Goal: Check status

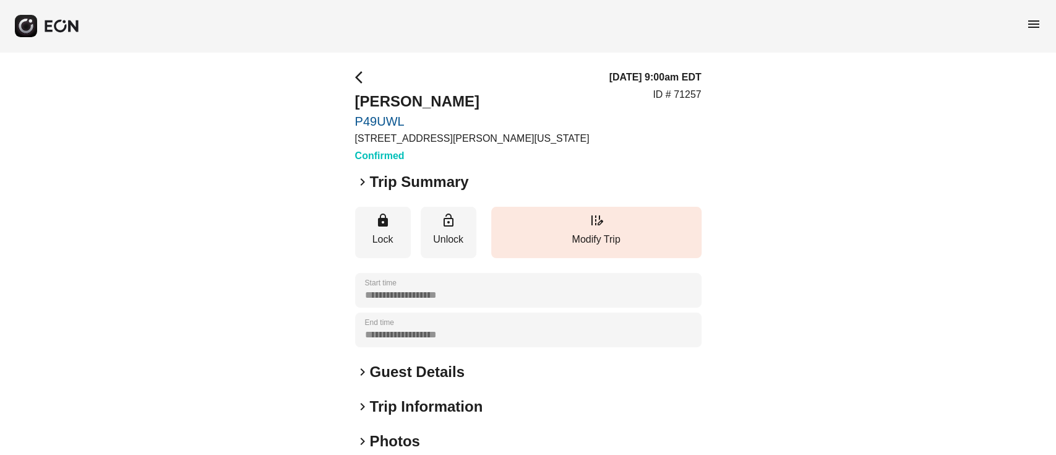
click at [420, 368] on h2 "Guest Details" at bounding box center [417, 372] width 95 height 20
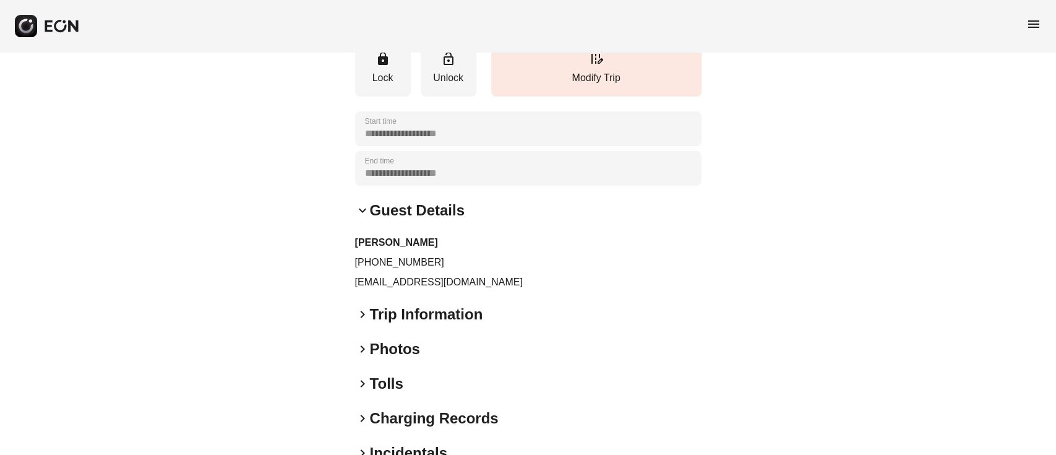
scroll to position [165, 0]
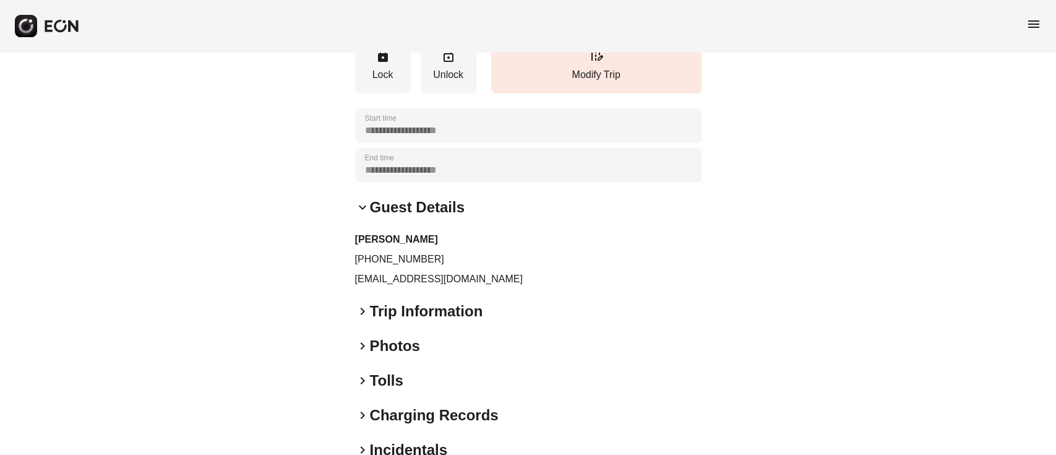
click at [364, 199] on div "keyboard_arrow_down Guest Details" at bounding box center [528, 207] width 346 height 20
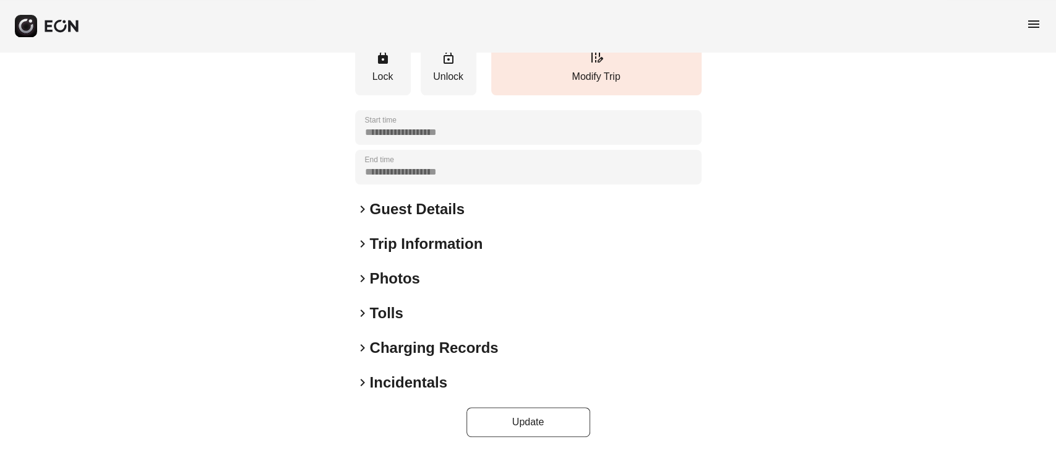
scroll to position [163, 0]
click at [403, 207] on h2 "Guest Details" at bounding box center [417, 209] width 95 height 20
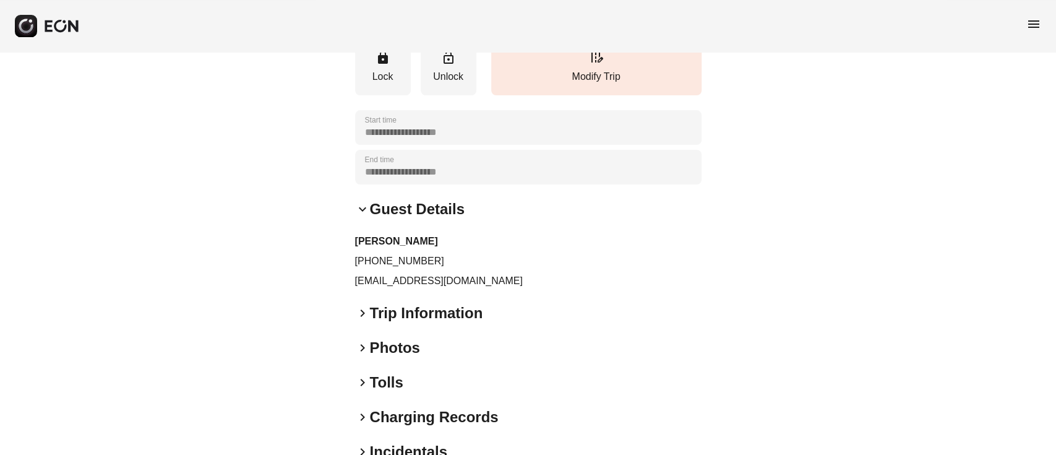
scroll to position [165, 0]
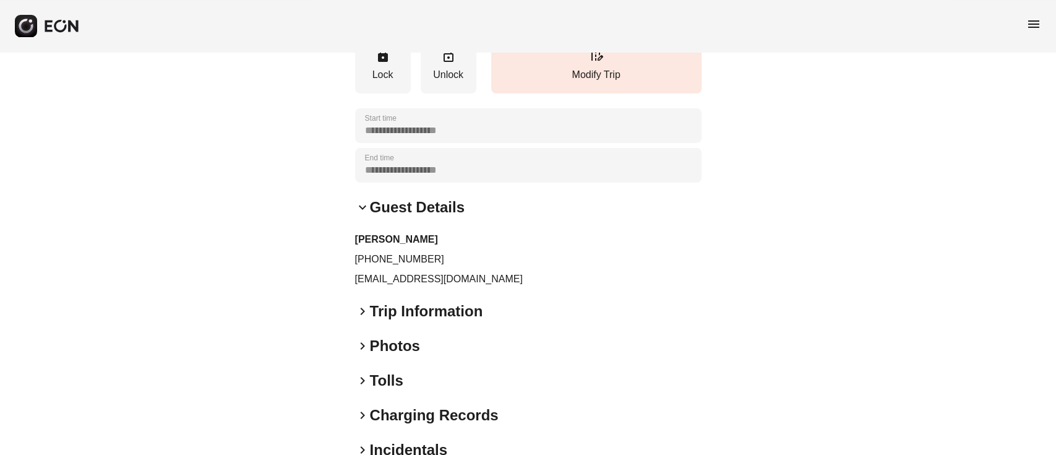
drag, startPoint x: 384, startPoint y: 278, endPoint x: 578, endPoint y: 283, distance: 194.3
click at [578, 283] on div "**********" at bounding box center [528, 204] width 1056 height 635
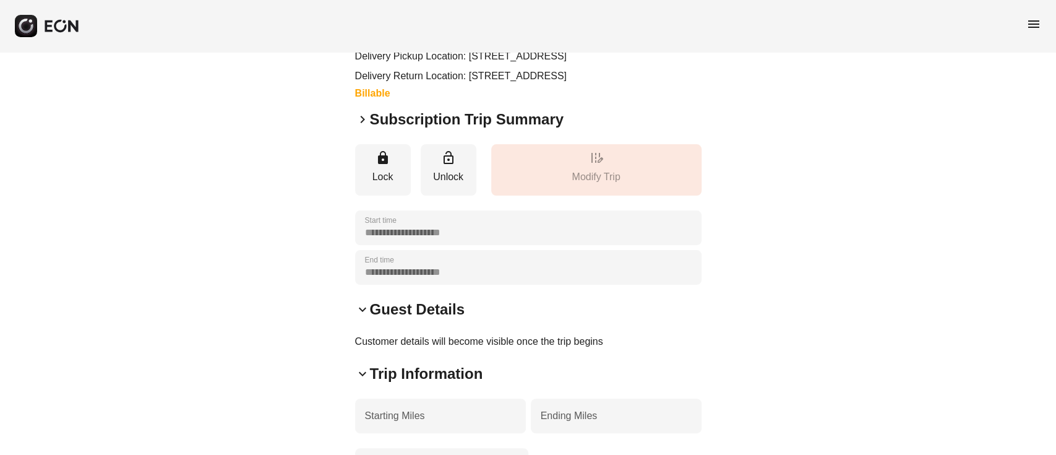
click at [369, 127] on span "keyboard_arrow_right" at bounding box center [362, 119] width 15 height 15
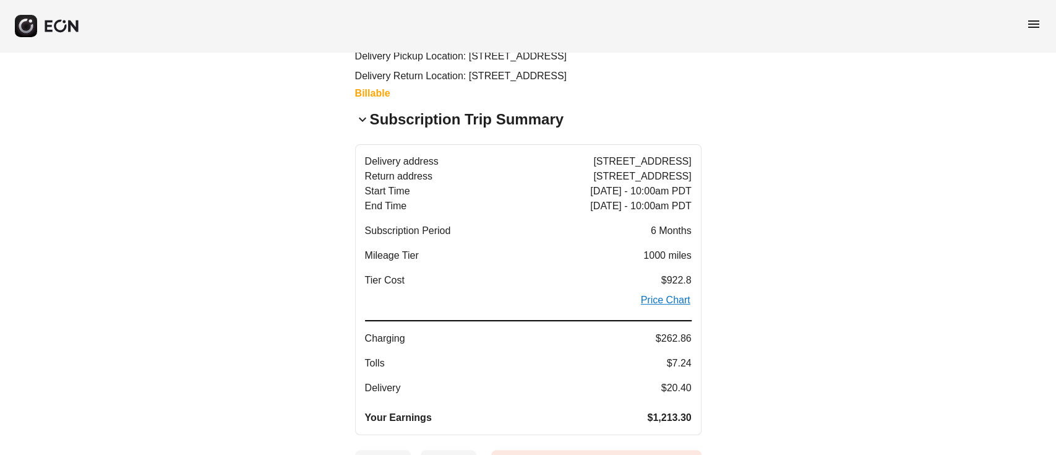
drag, startPoint x: 483, startPoint y: 193, endPoint x: 590, endPoint y: 209, distance: 108.2
click at [655, 206] on div "Delivery address 3358 Division St, Los Angeles, CA 90065, USA Return address 33…" at bounding box center [528, 289] width 327 height 271
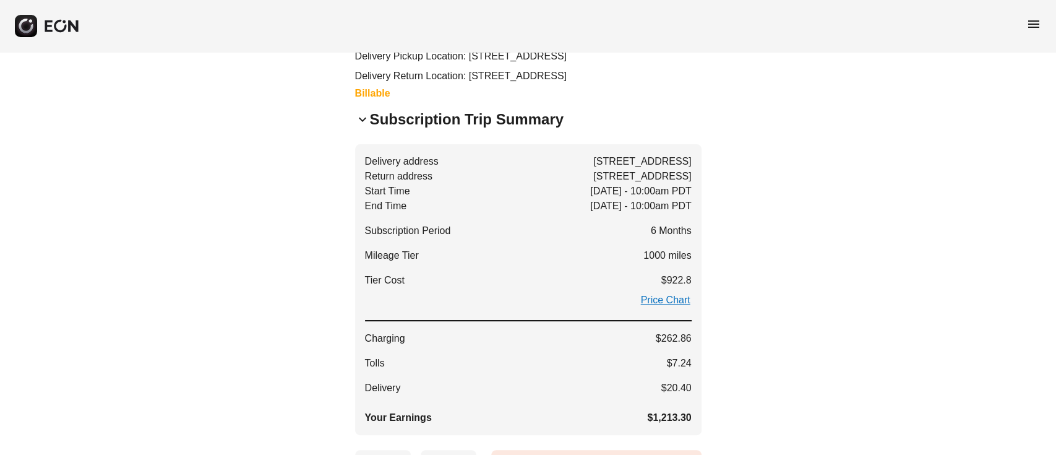
drag, startPoint x: 512, startPoint y: 182, endPoint x: 608, endPoint y: 143, distance: 104.1
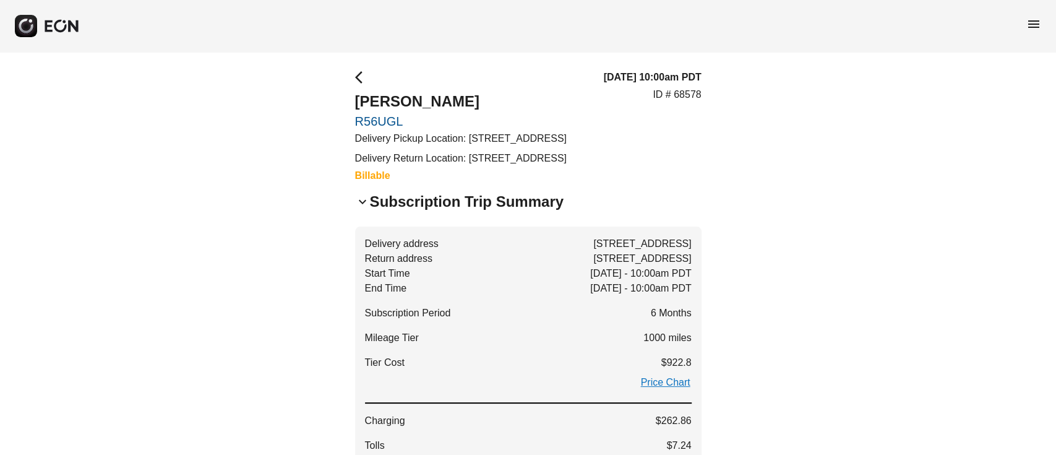
click at [365, 212] on div "keyboard_arrow_down Subscription Trip Summary" at bounding box center [528, 202] width 346 height 20
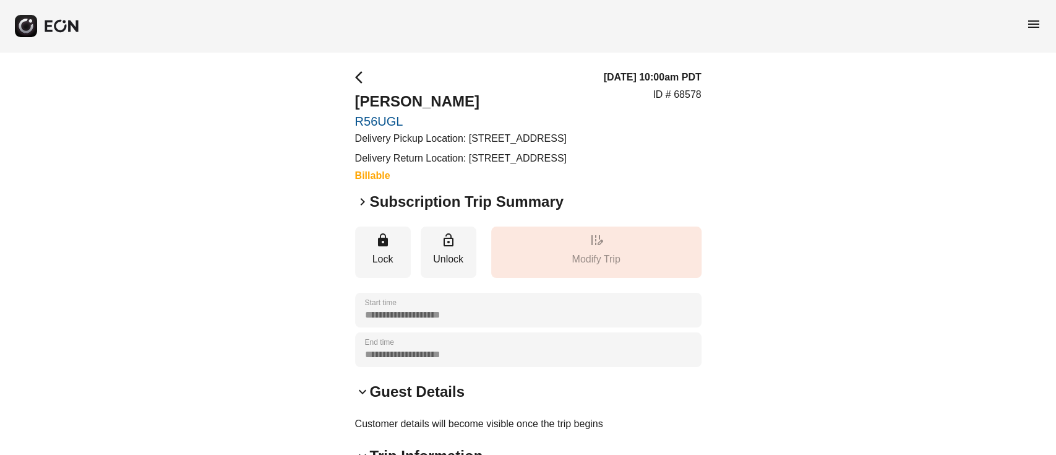
click at [499, 212] on h2 "Subscription Trip Summary" at bounding box center [467, 202] width 194 height 20
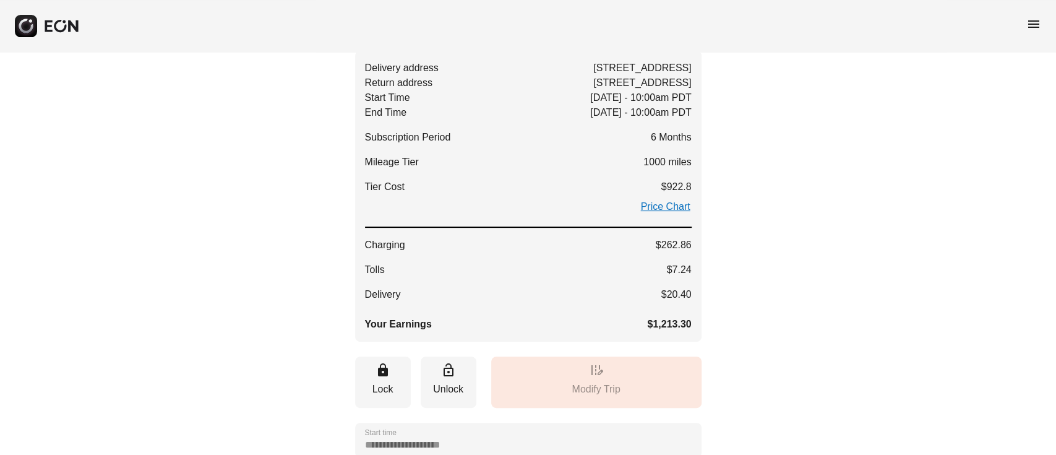
scroll to position [330, 0]
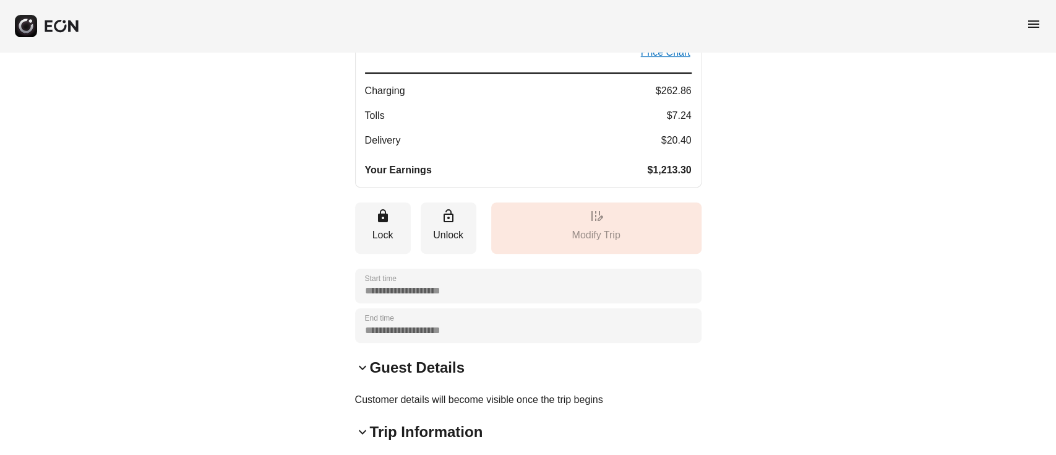
drag, startPoint x: 445, startPoint y: 210, endPoint x: 638, endPoint y: 214, distance: 193.1
drag, startPoint x: 651, startPoint y: 197, endPoint x: 455, endPoint y: 196, distance: 195.5
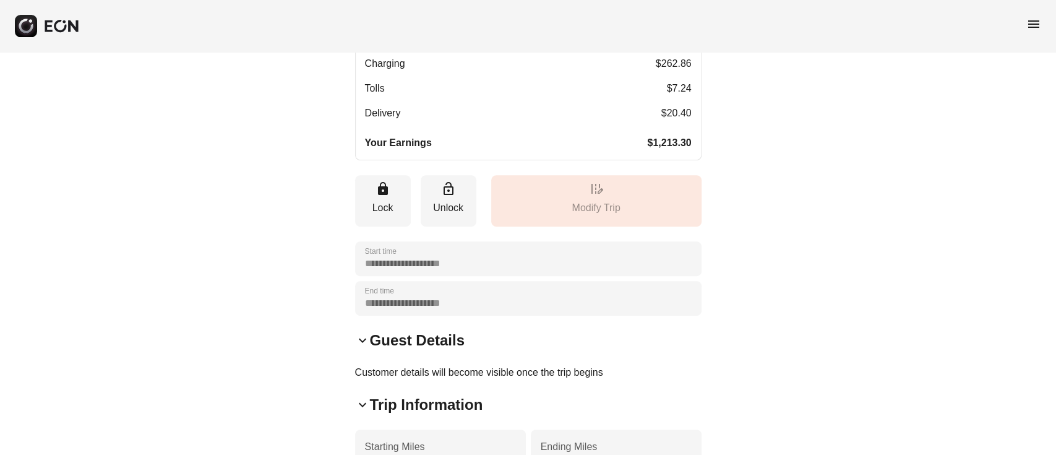
scroll to position [412, 0]
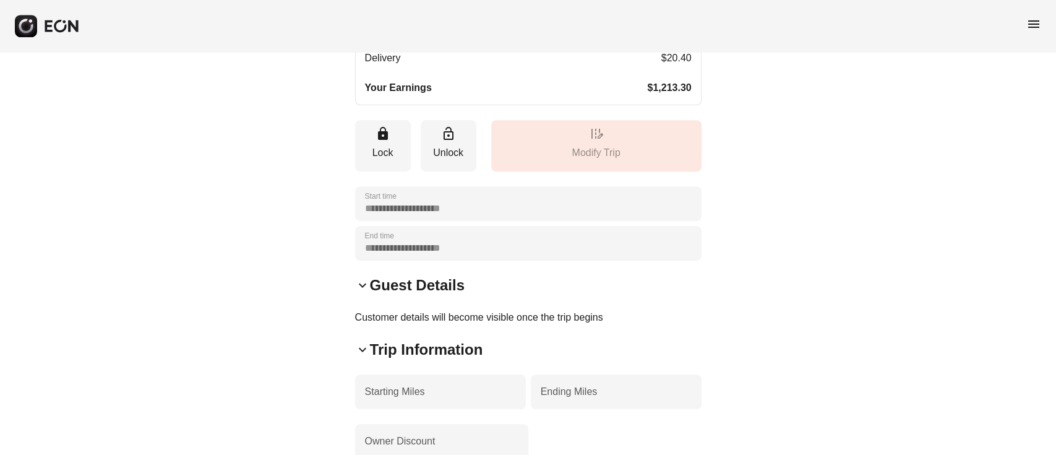
drag, startPoint x: 637, startPoint y: 127, endPoint x: 675, endPoint y: 126, distance: 38.4
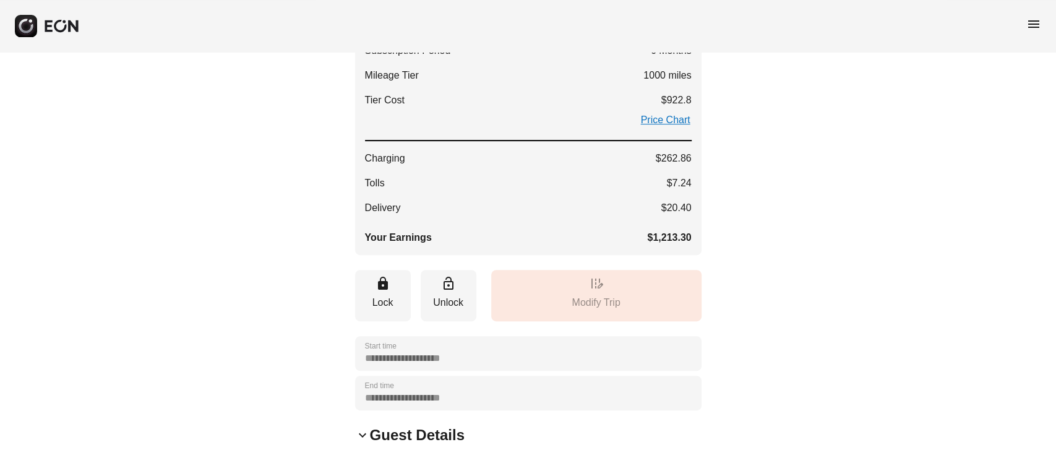
scroll to position [247, 0]
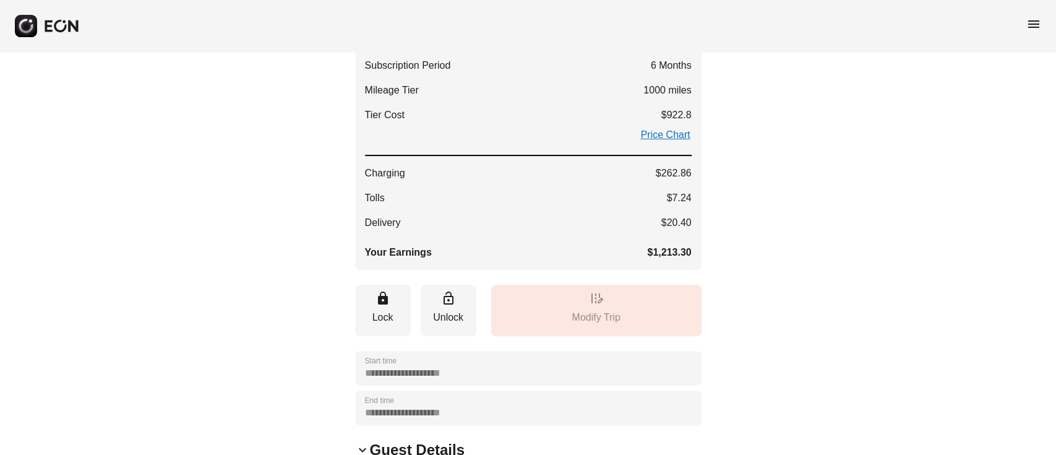
drag, startPoint x: 578, startPoint y: 343, endPoint x: 640, endPoint y: 352, distance: 62.5
click at [640, 336] on div "edit_road Modify Trip" at bounding box center [596, 310] width 210 height 51
